Goal: Entertainment & Leisure: Browse casually

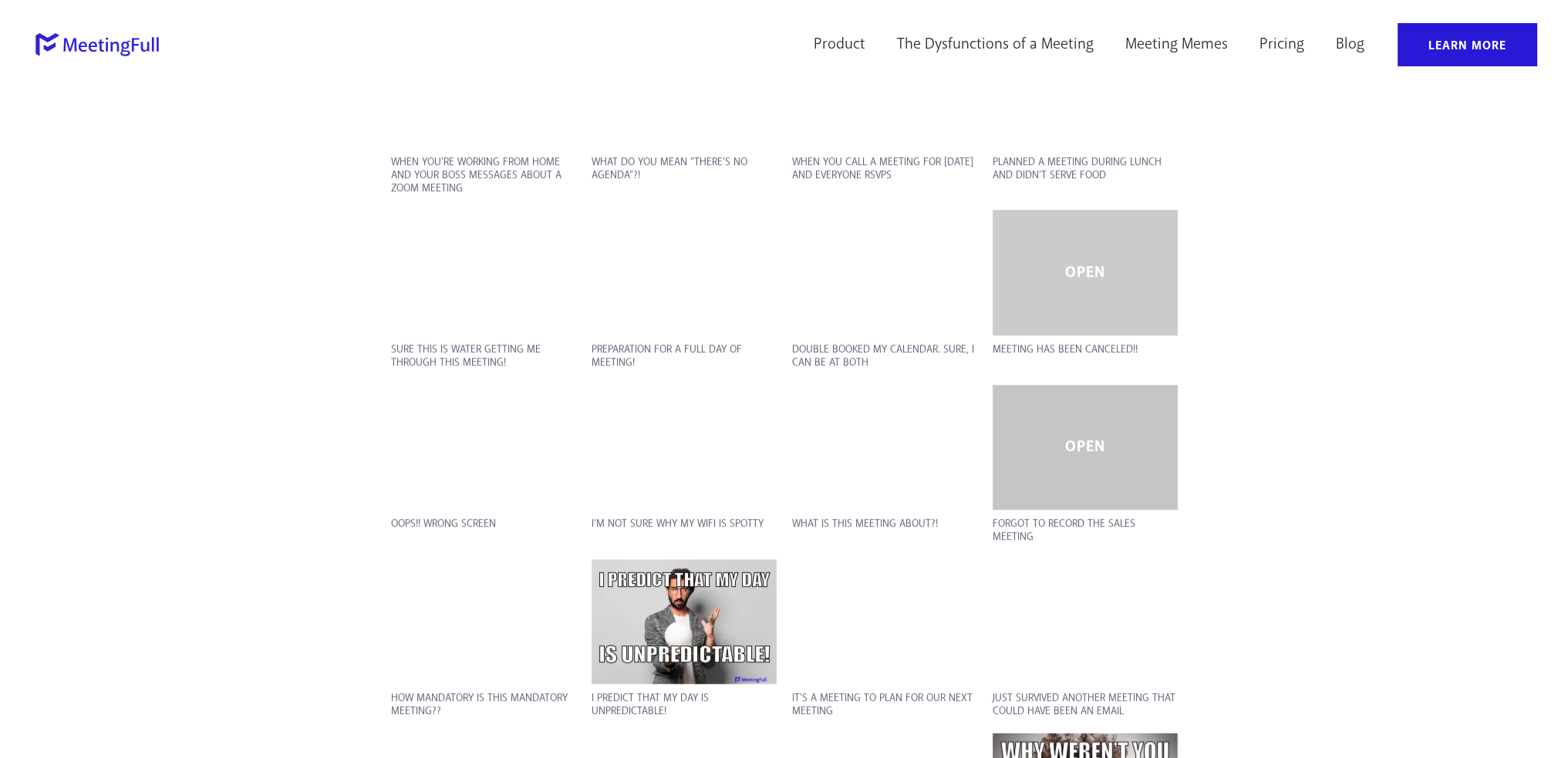
scroll to position [2027, 0]
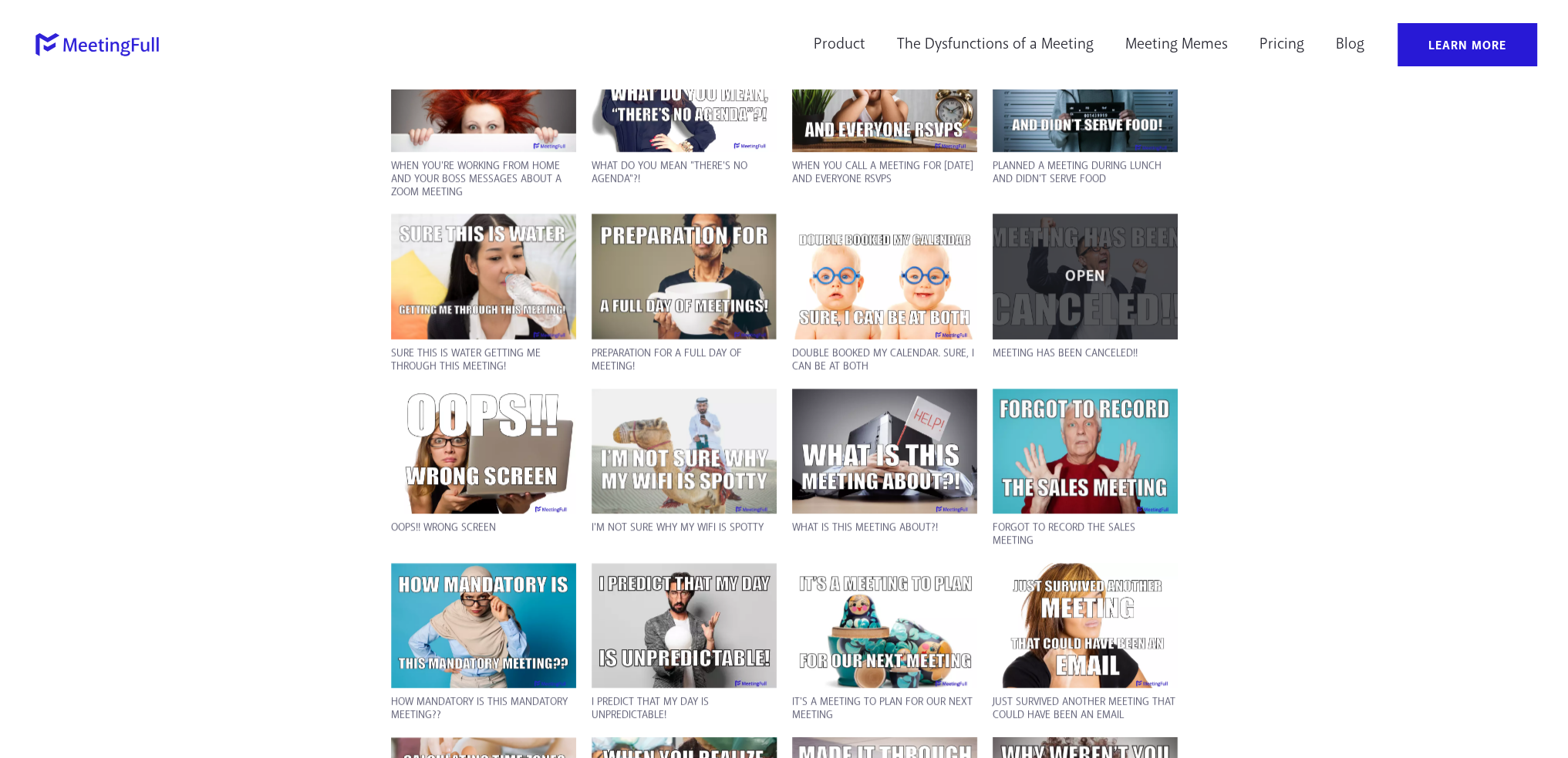
click at [1093, 256] on div "OPEN" at bounding box center [1085, 276] width 185 height 125
